Goal: Navigation & Orientation: Find specific page/section

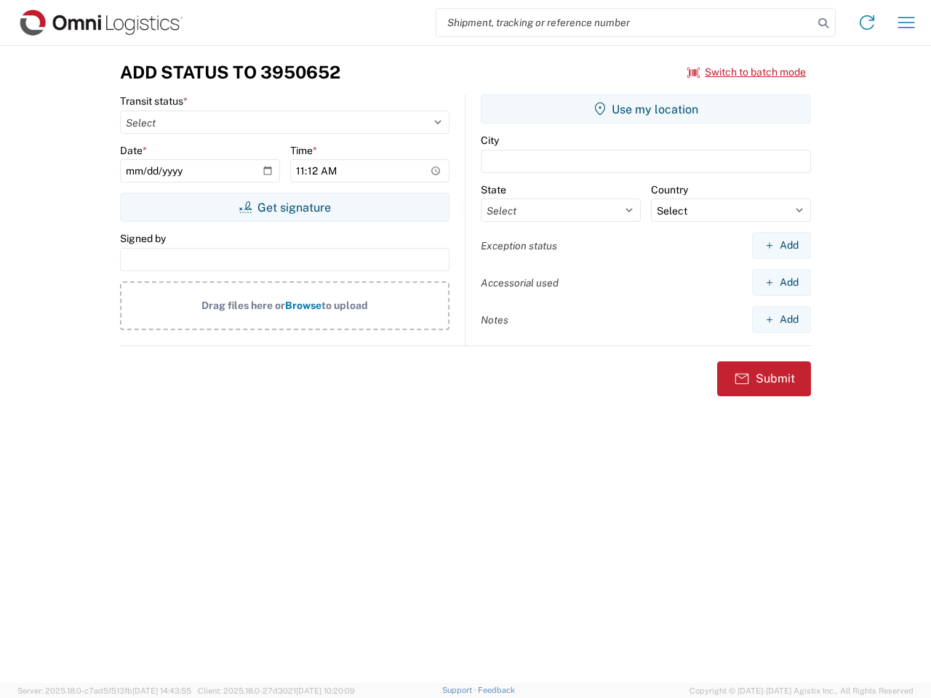
click at [625, 23] on input "search" at bounding box center [625, 23] width 377 height 28
click at [824, 23] on icon at bounding box center [823, 23] width 20 height 20
click at [867, 23] on icon at bounding box center [867, 22] width 23 height 23
click at [906, 23] on icon "button" at bounding box center [906, 22] width 17 height 11
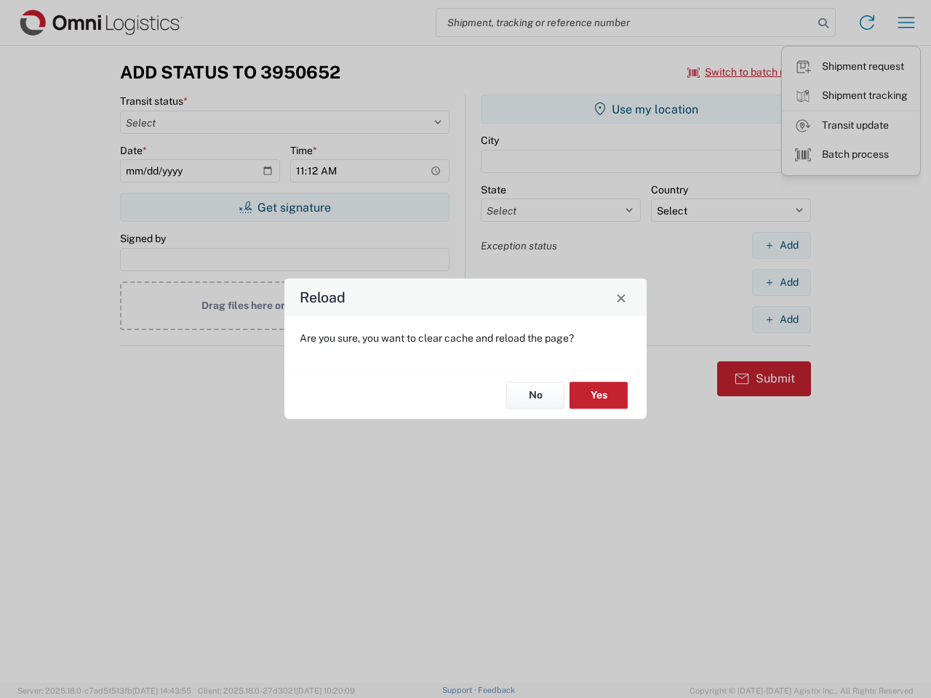
click at [284, 207] on div "Reload Are you sure, you want to clear cache and reload the page? No Yes" at bounding box center [465, 349] width 931 height 698
click at [646, 109] on div "Reload Are you sure, you want to clear cache and reload the page? No Yes" at bounding box center [465, 349] width 931 height 698
click at [781, 245] on div "Reload Are you sure, you want to clear cache and reload the page? No Yes" at bounding box center [465, 349] width 931 height 698
click at [781, 282] on div "Reload Are you sure, you want to clear cache and reload the page? No Yes" at bounding box center [465, 349] width 931 height 698
click at [781, 319] on div "Reload Are you sure, you want to clear cache and reload the page? No Yes" at bounding box center [465, 349] width 931 height 698
